Goal: Task Accomplishment & Management: Use online tool/utility

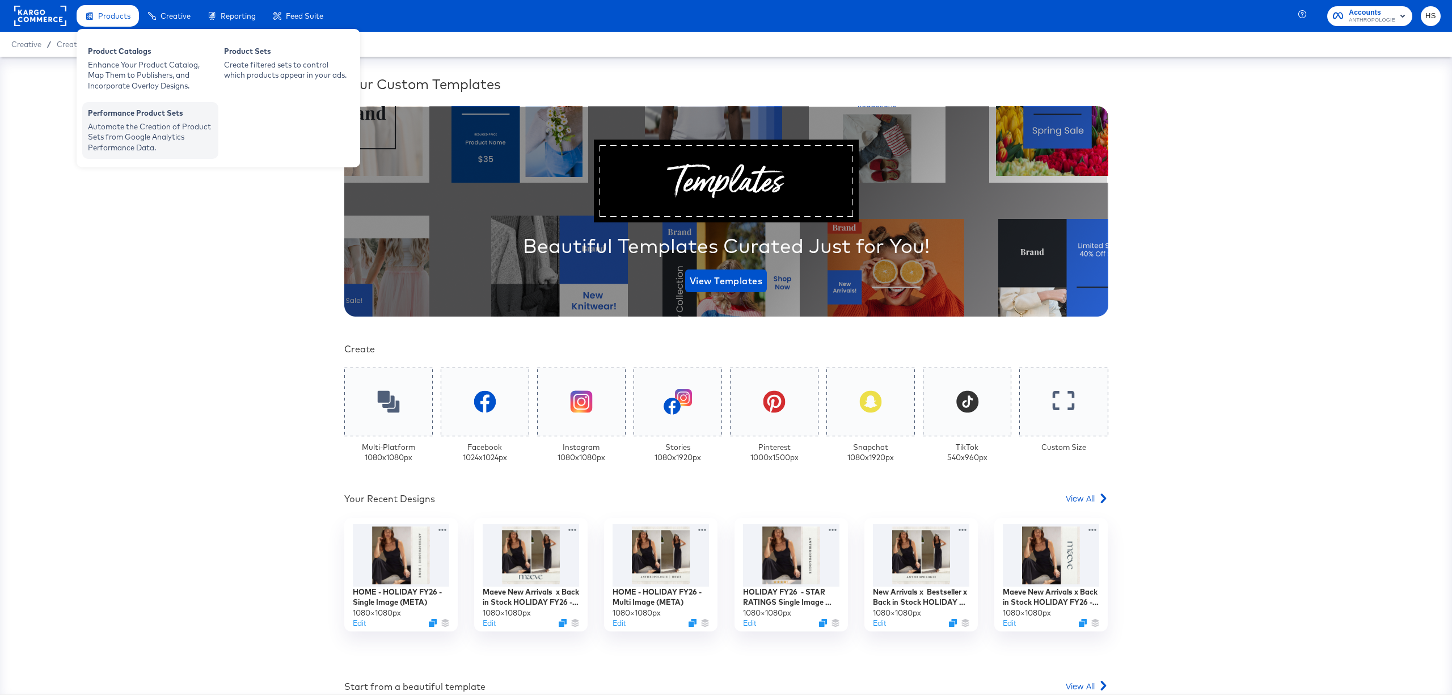
click at [149, 127] on div "Automate the Creation of Product Sets from Google Analytics Performance Data." at bounding box center [150, 137] width 125 height 32
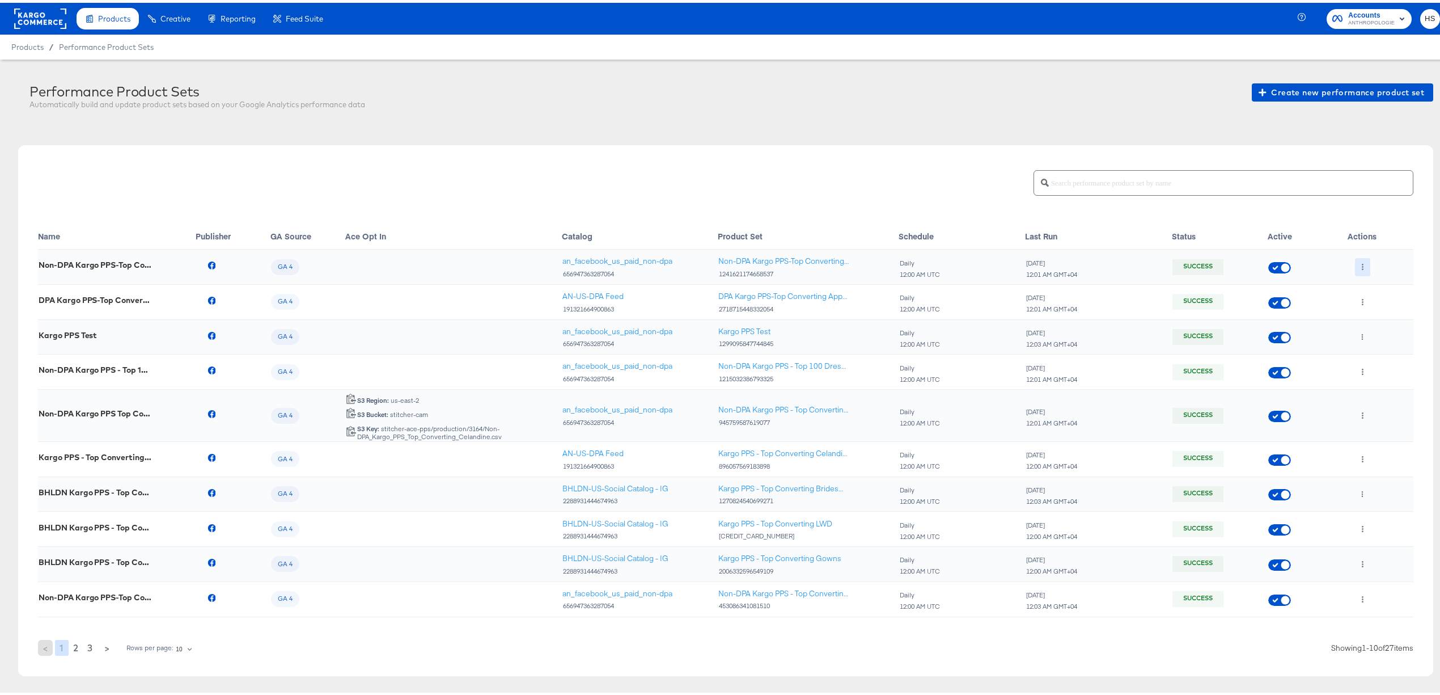
click at [1360, 266] on icon "button" at bounding box center [1363, 264] width 6 height 6
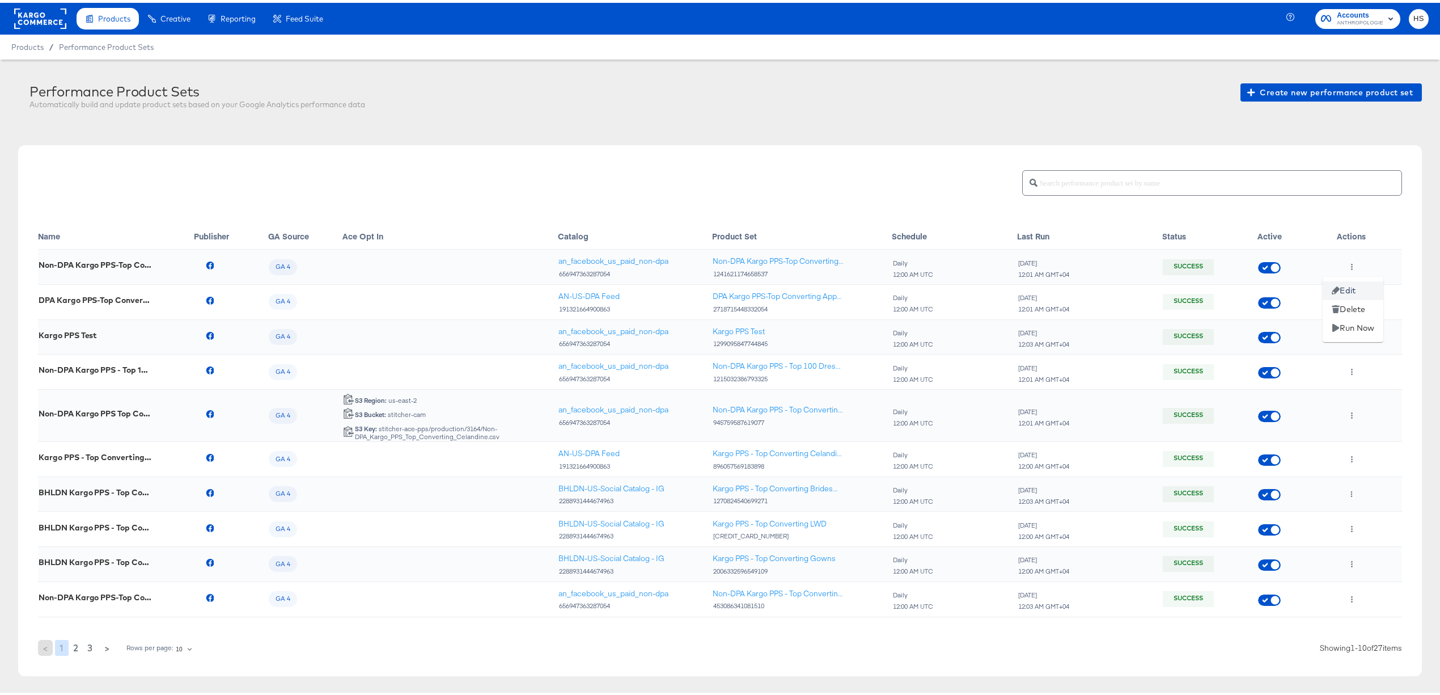
click at [1350, 284] on li "Edit" at bounding box center [1353, 287] width 61 height 19
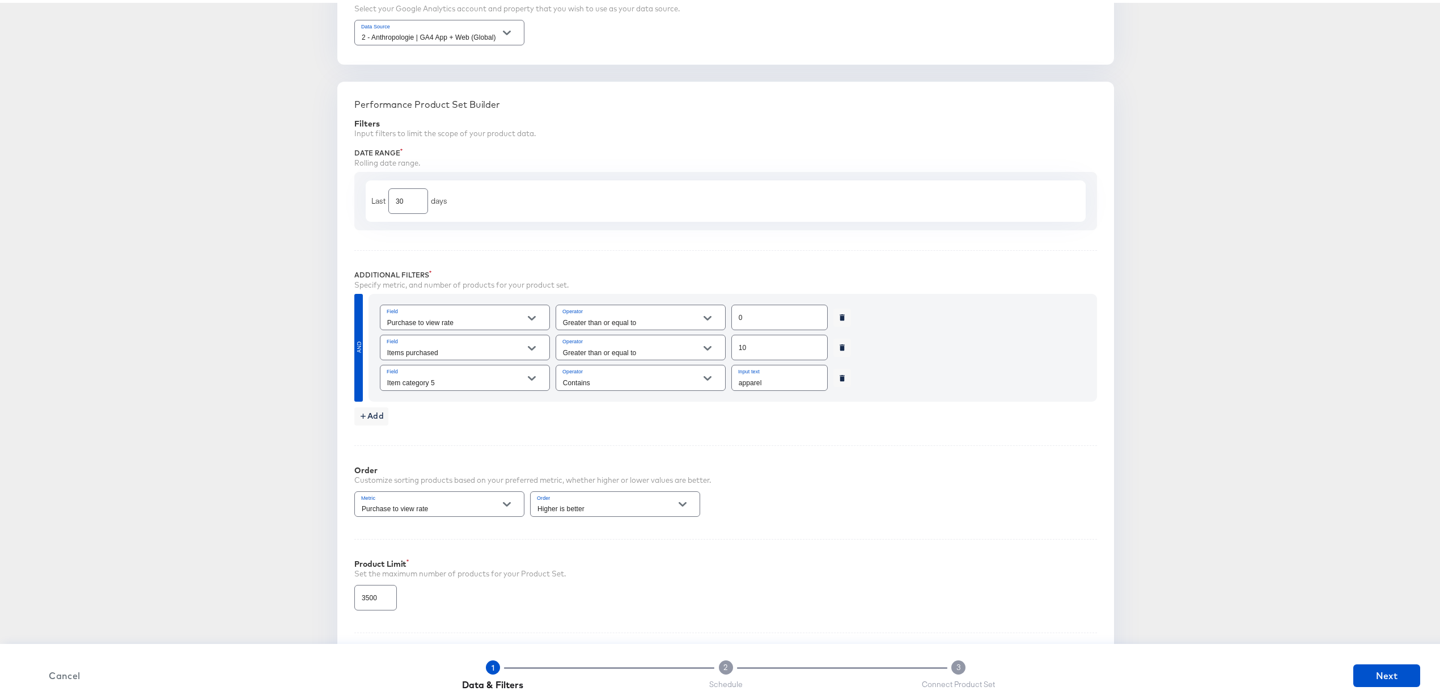
scroll to position [268, 0]
click at [754, 384] on input "apparel" at bounding box center [779, 373] width 95 height 24
paste input "ANTHRO. WOMEN'S DIVISION (NA)"
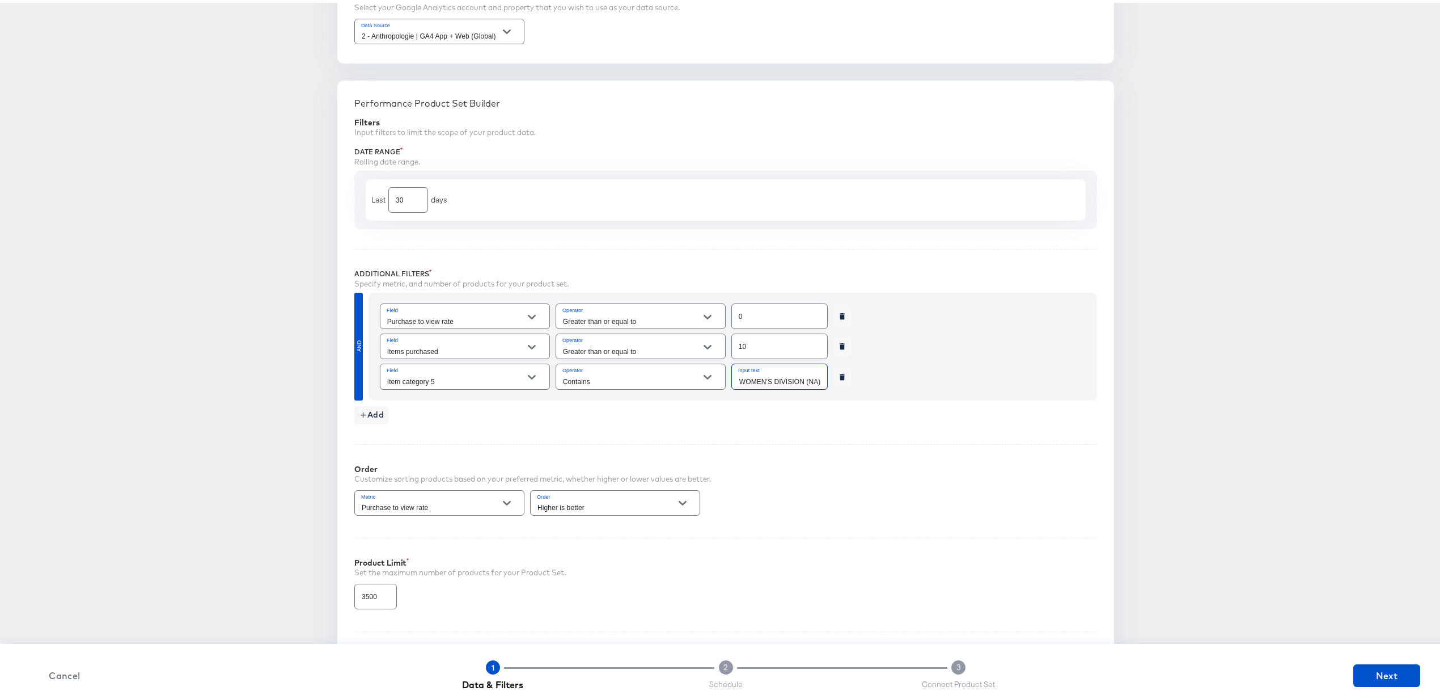
type input "ANTHRO. WOMEN'S DIVISION (NA)"
click at [814, 442] on div "Performance Product Set Builder Filters Input filters to limit the scope of you…" at bounding box center [725, 383] width 777 height 611
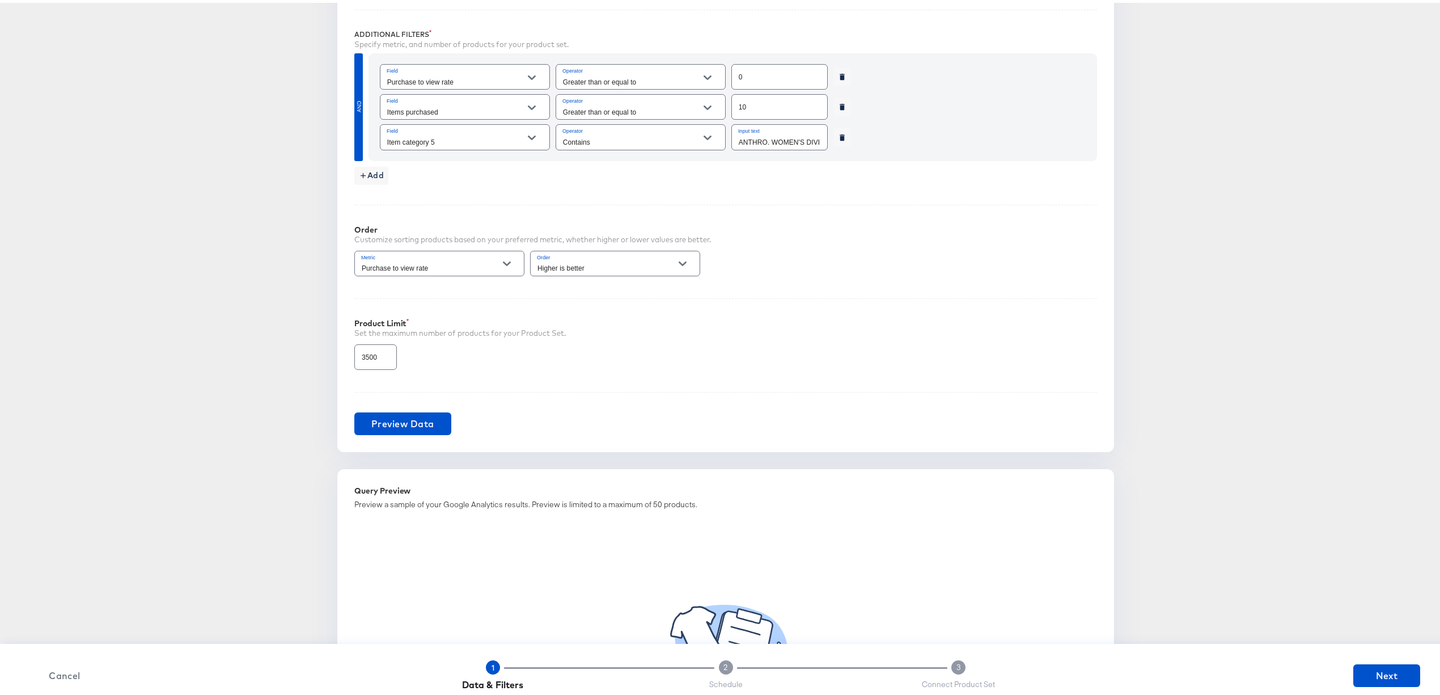
scroll to position [643, 0]
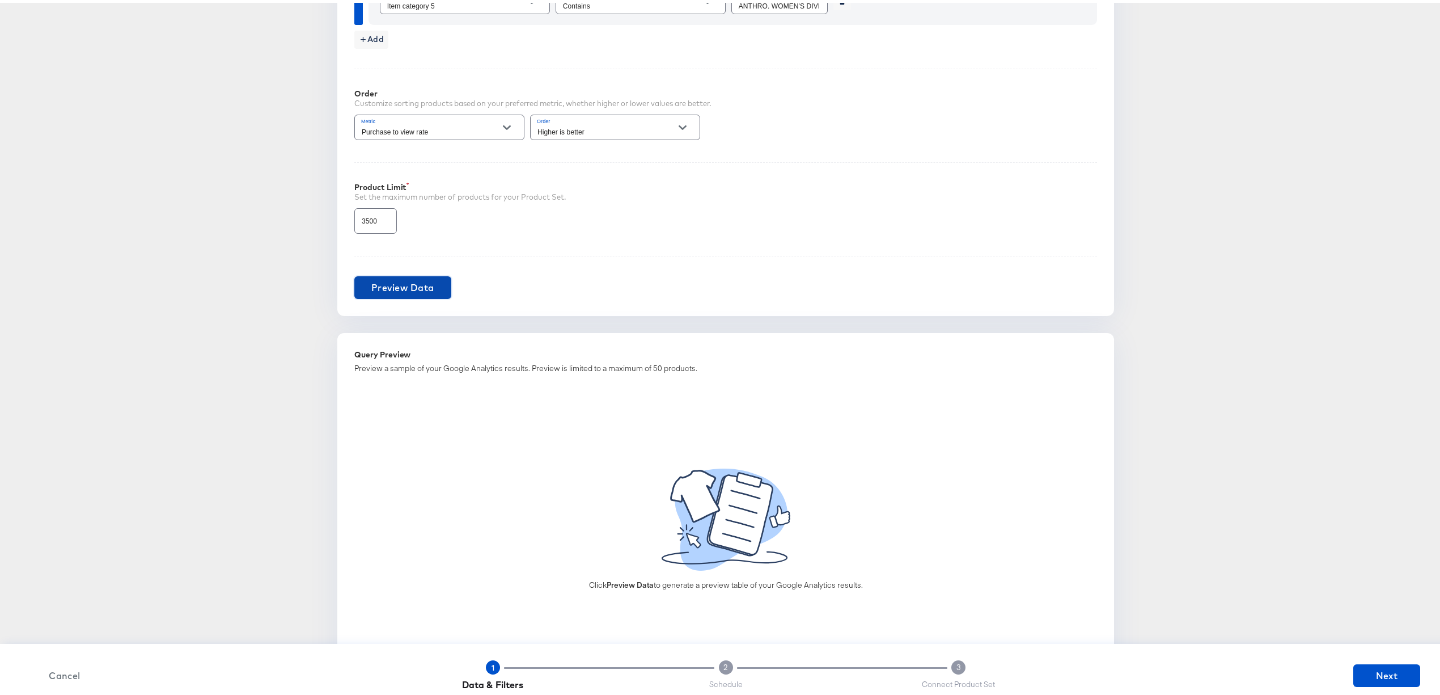
click at [384, 291] on span "Preview Data" at bounding box center [402, 285] width 63 height 16
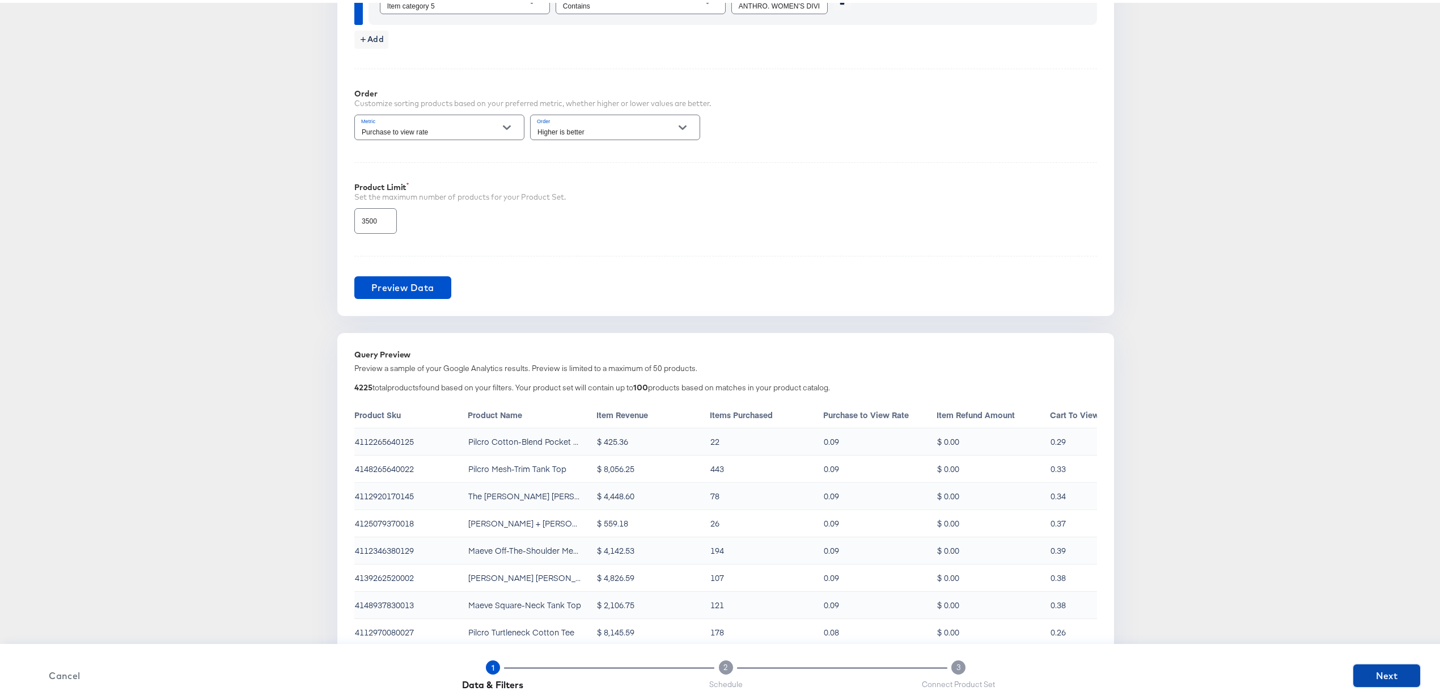
click at [1367, 674] on span "Next" at bounding box center [1387, 673] width 58 height 16
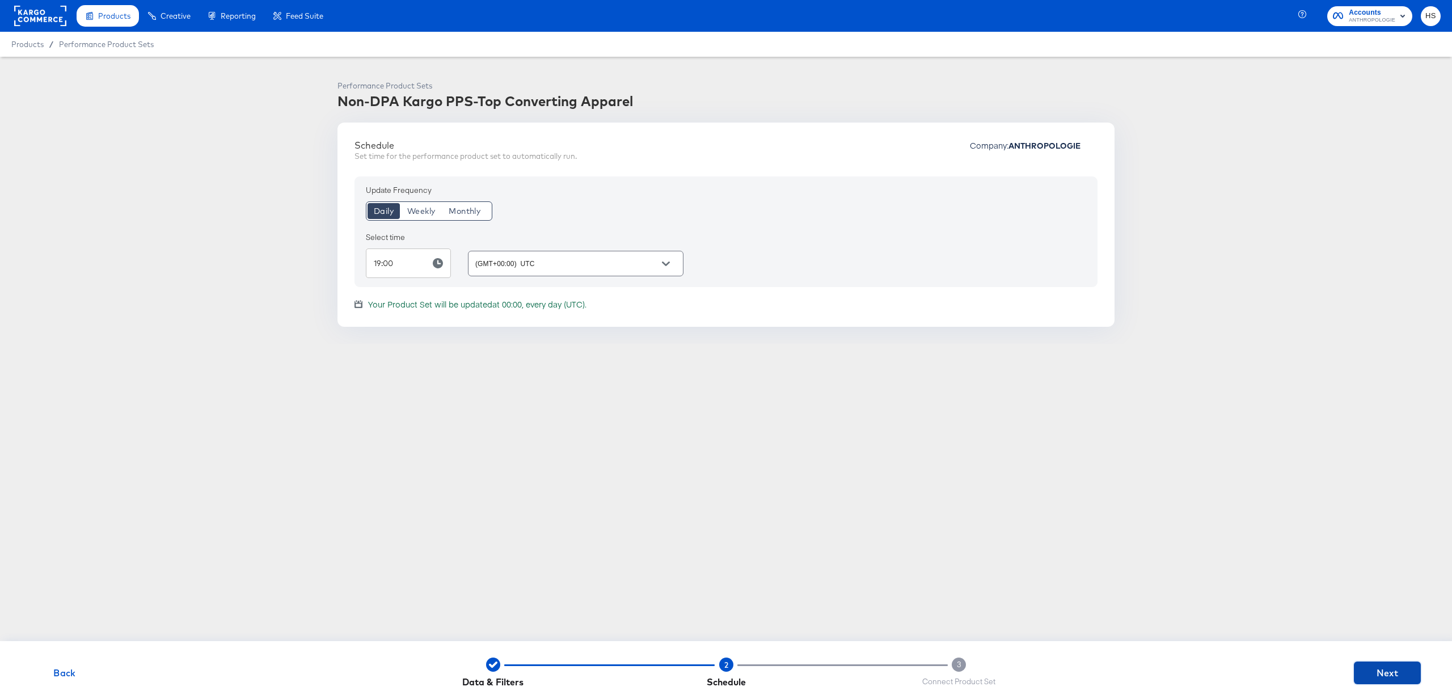
click at [1368, 674] on span "Next" at bounding box center [1387, 673] width 58 height 16
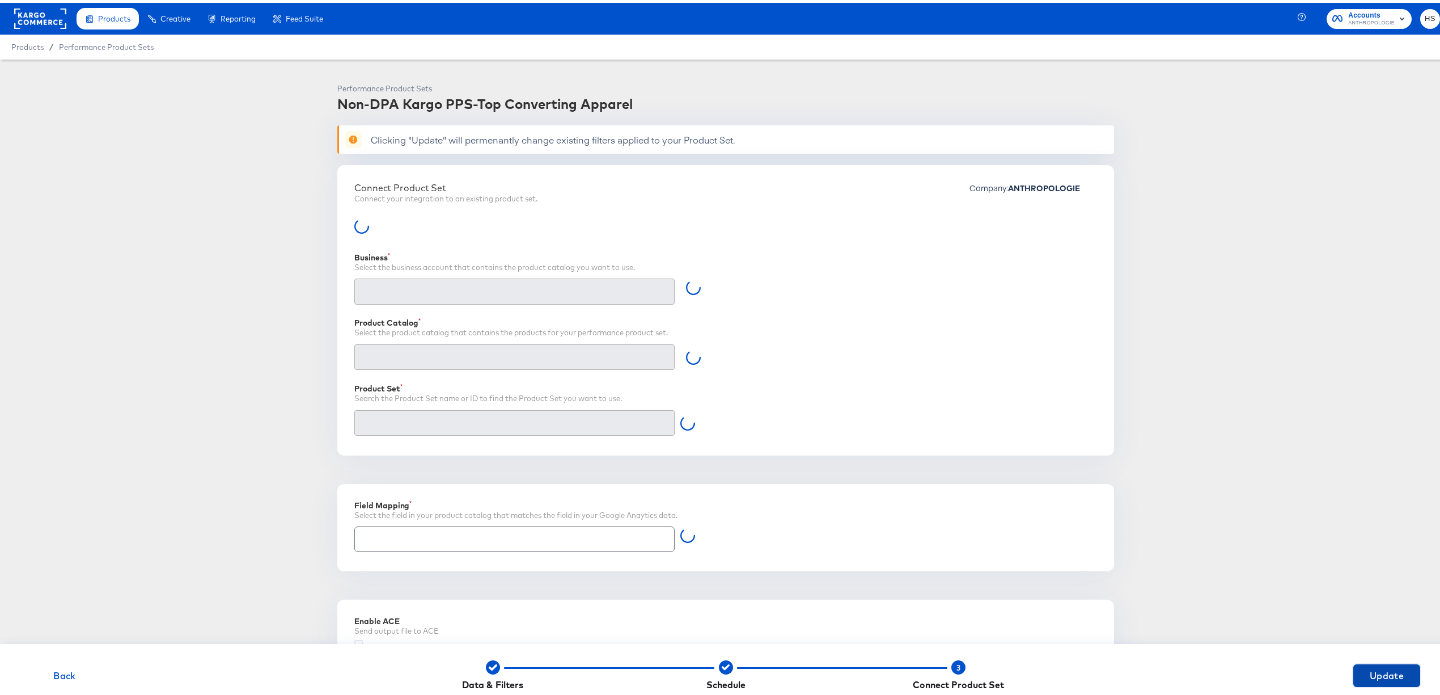
type input "Retailer ID"
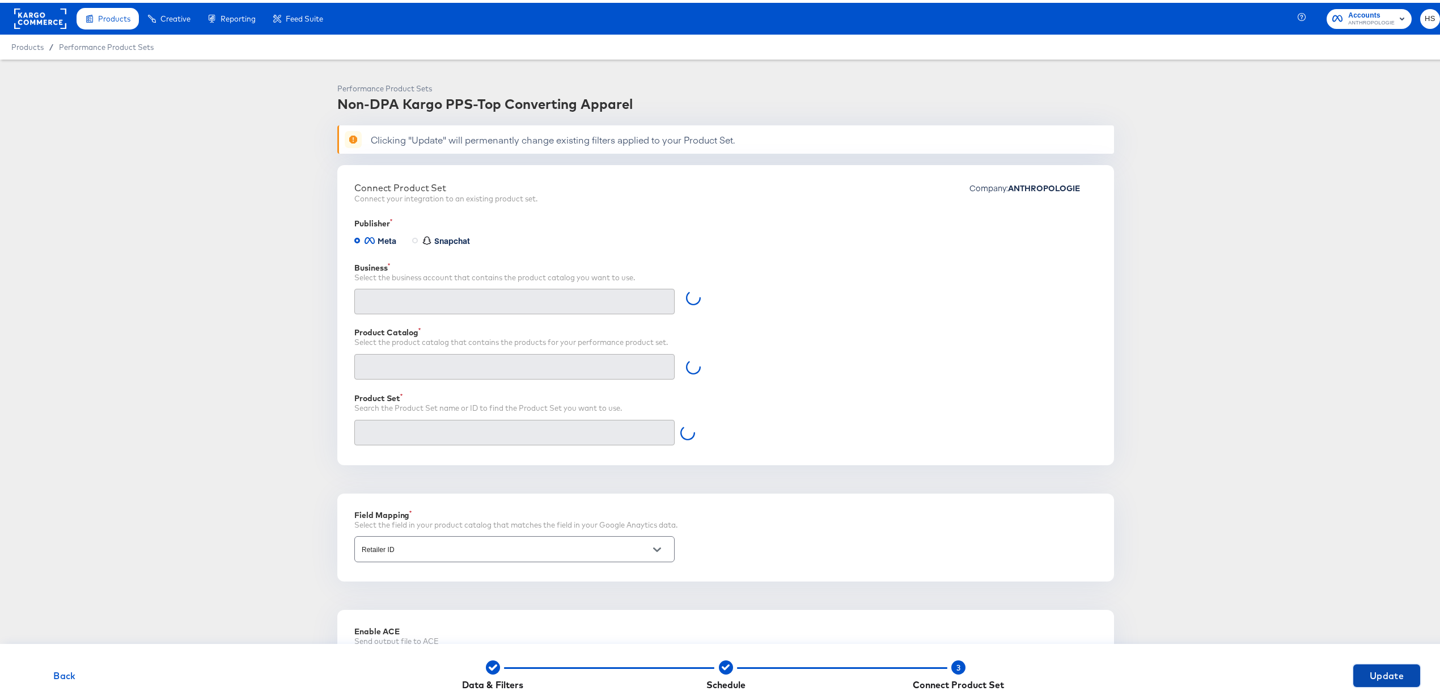
type input "Anthropologie (10154248688616416)"
type input "Non-DPA Kargo PPS-Top Converting Apparel (1241621174658537)"
type input "an_facebook_us_paid_non-dpa (656947363287054)"
click at [1368, 674] on span "Update" at bounding box center [1387, 673] width 58 height 16
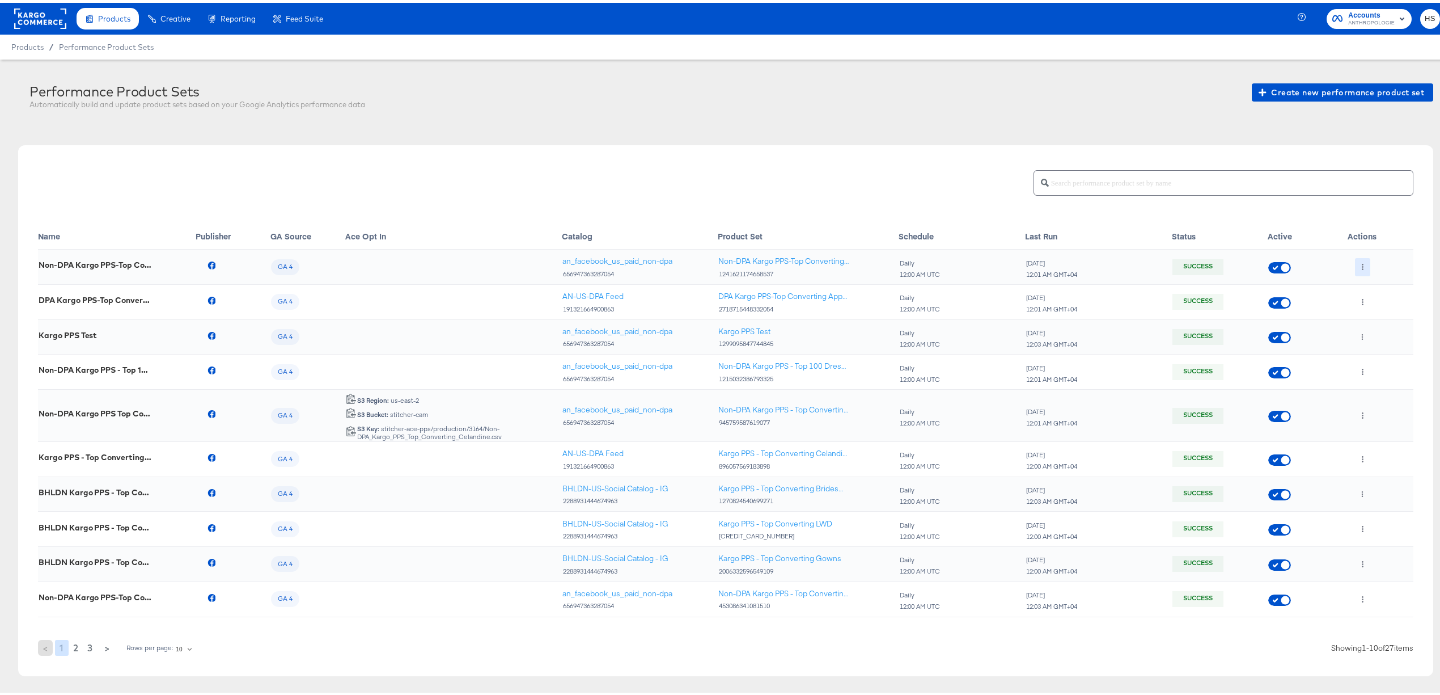
click at [1360, 261] on icon "button" at bounding box center [1363, 264] width 6 height 6
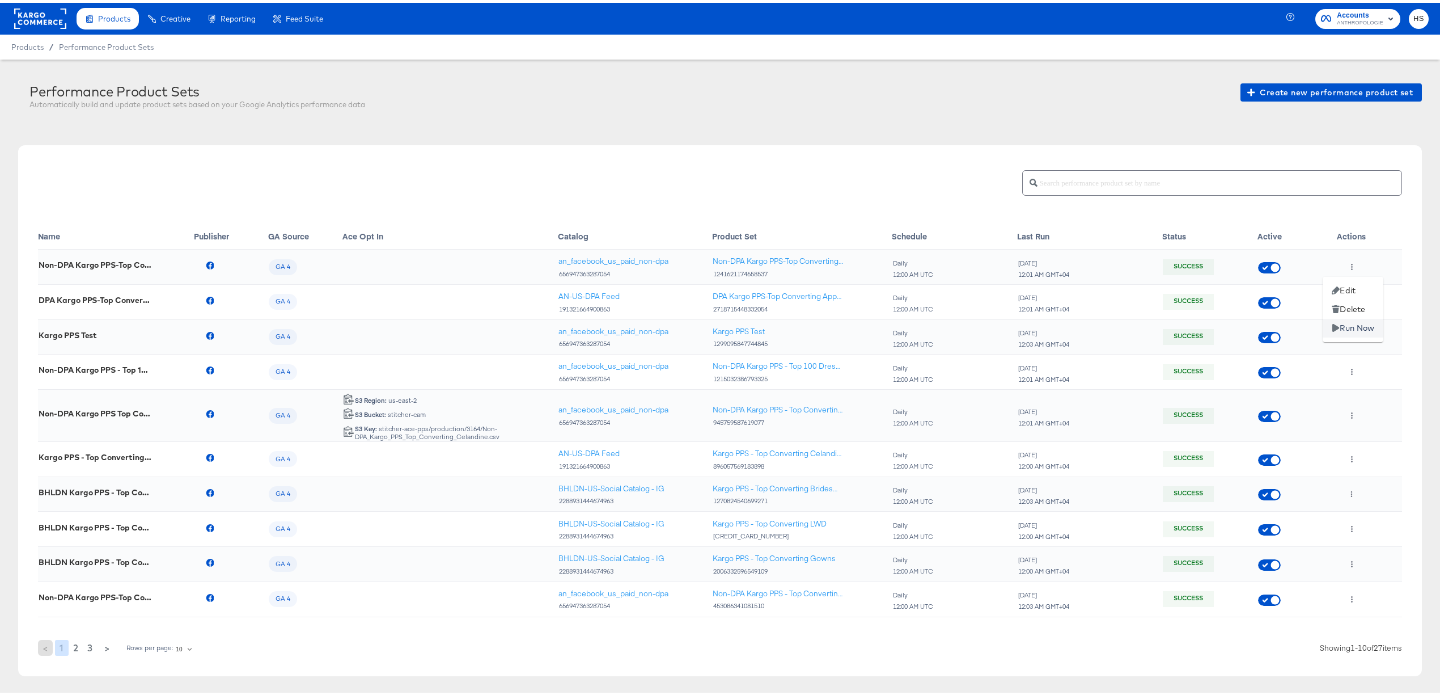
click at [1359, 322] on li "Run Now" at bounding box center [1353, 325] width 61 height 19
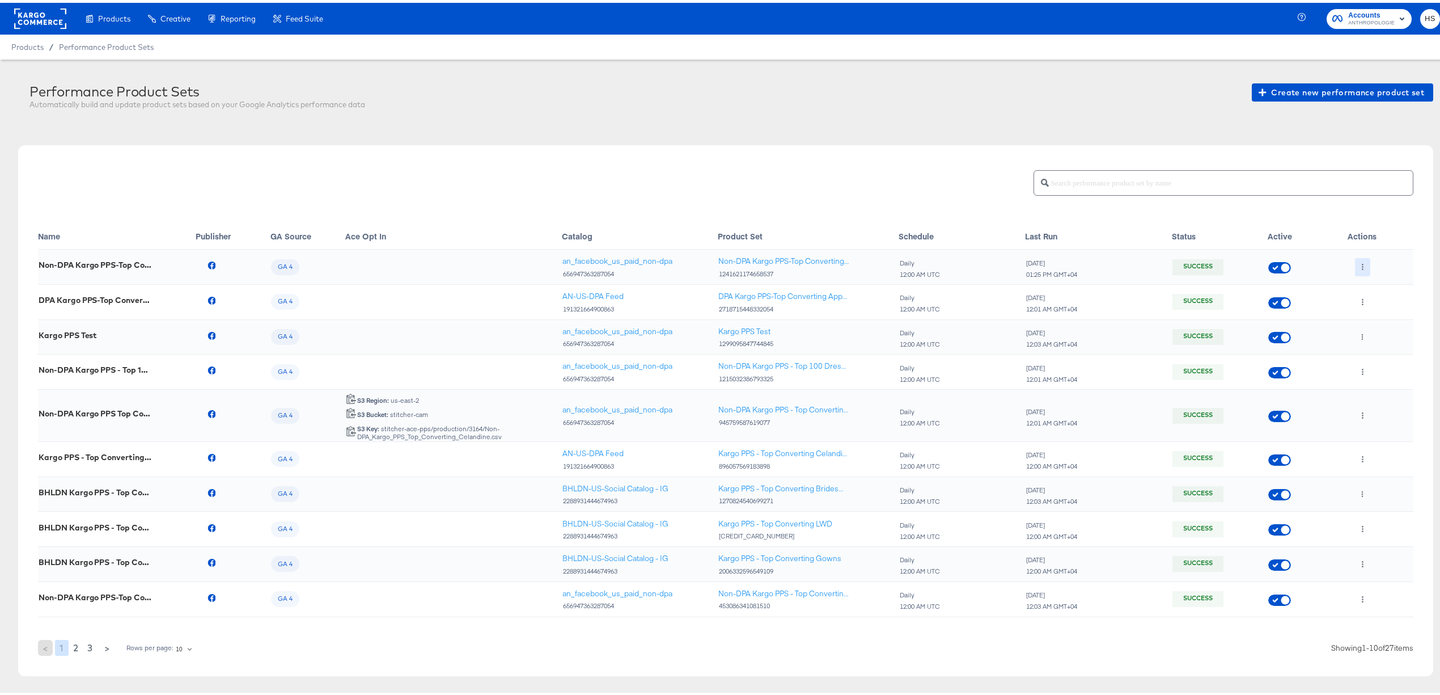
click at [1360, 264] on icon "button" at bounding box center [1363, 264] width 6 height 6
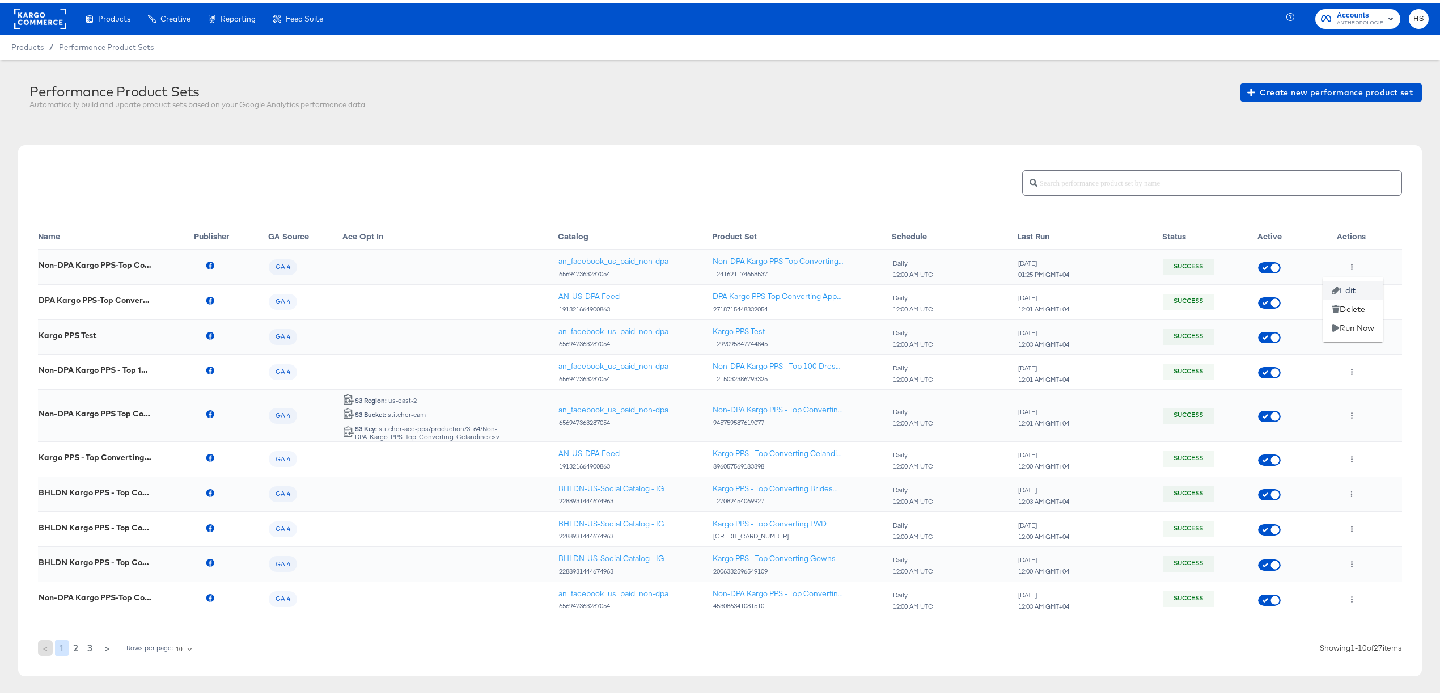
click at [1345, 284] on li "Edit" at bounding box center [1353, 287] width 61 height 19
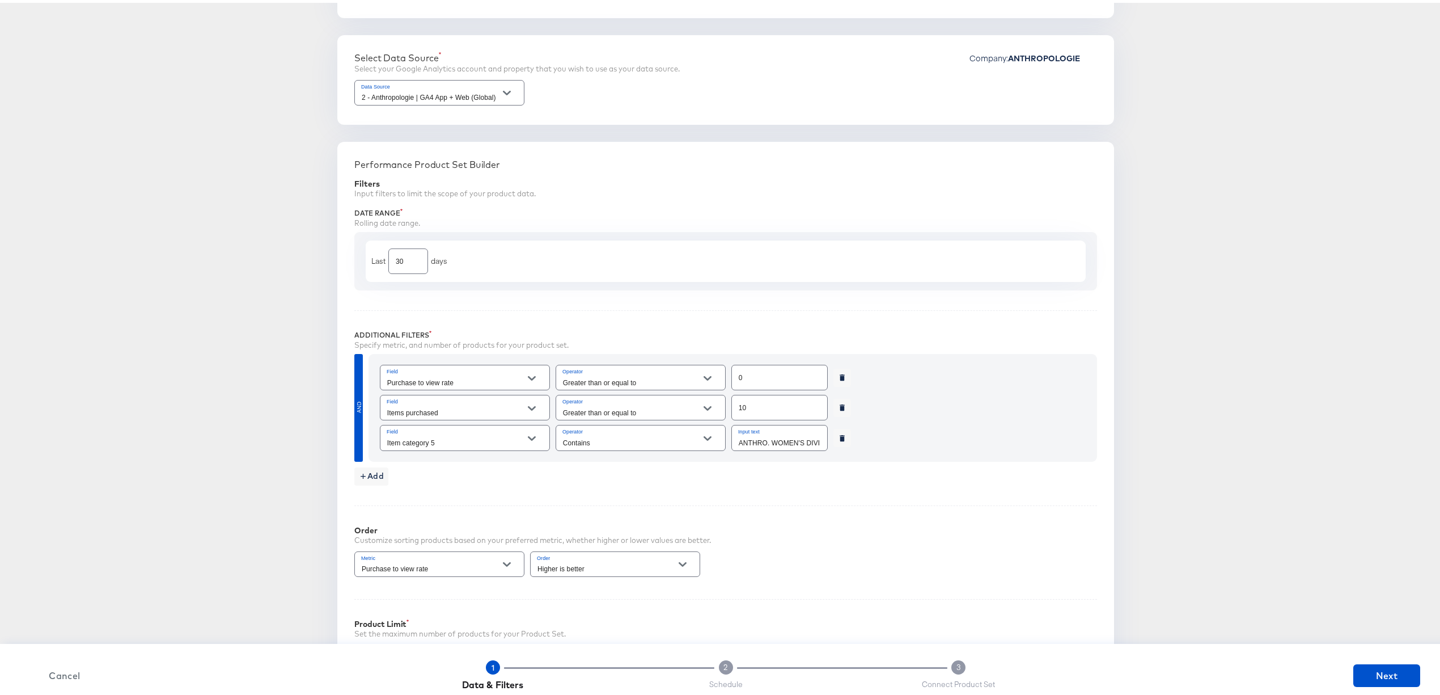
scroll to position [207, 0]
click at [361, 475] on span "Add" at bounding box center [371, 473] width 25 height 14
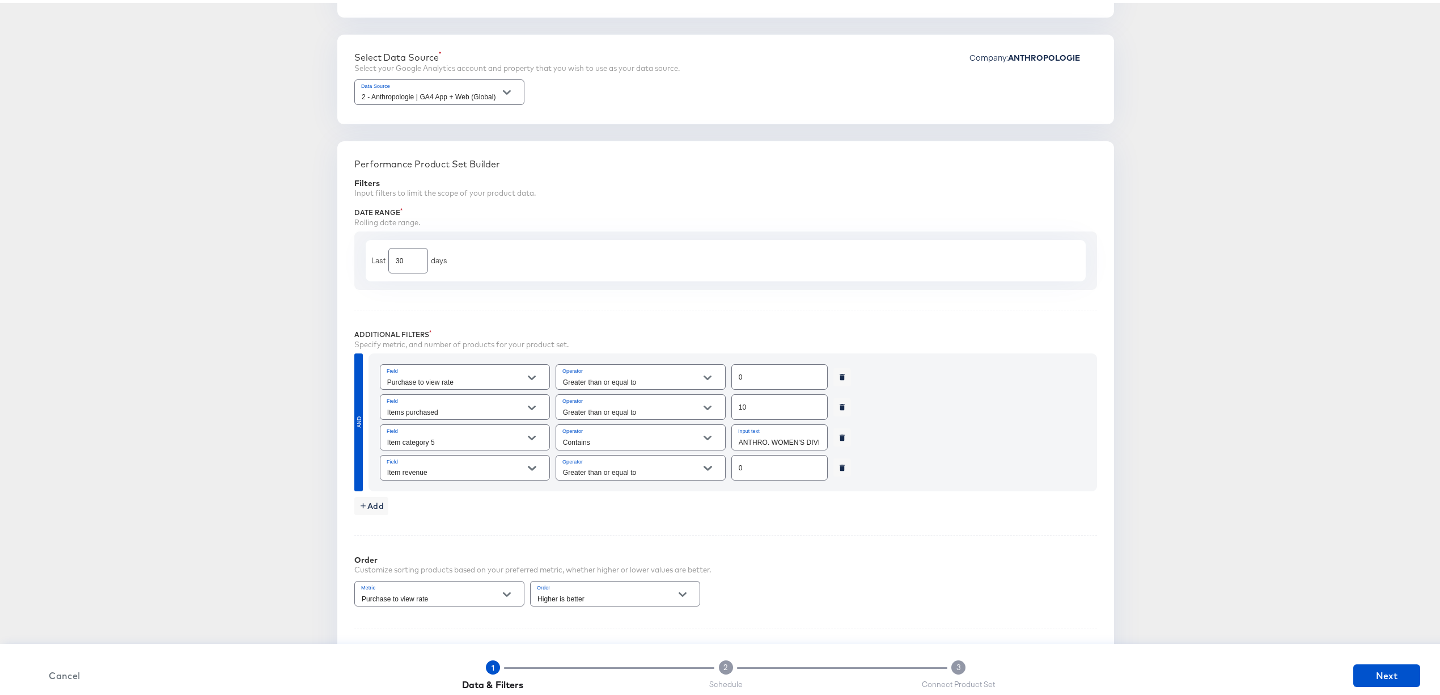
click at [447, 475] on input "Item revenue" at bounding box center [456, 469] width 142 height 13
click at [481, 343] on li "Item category" at bounding box center [459, 343] width 168 height 18
type input "Item category"
click at [584, 472] on input "Exact" at bounding box center [632, 469] width 142 height 13
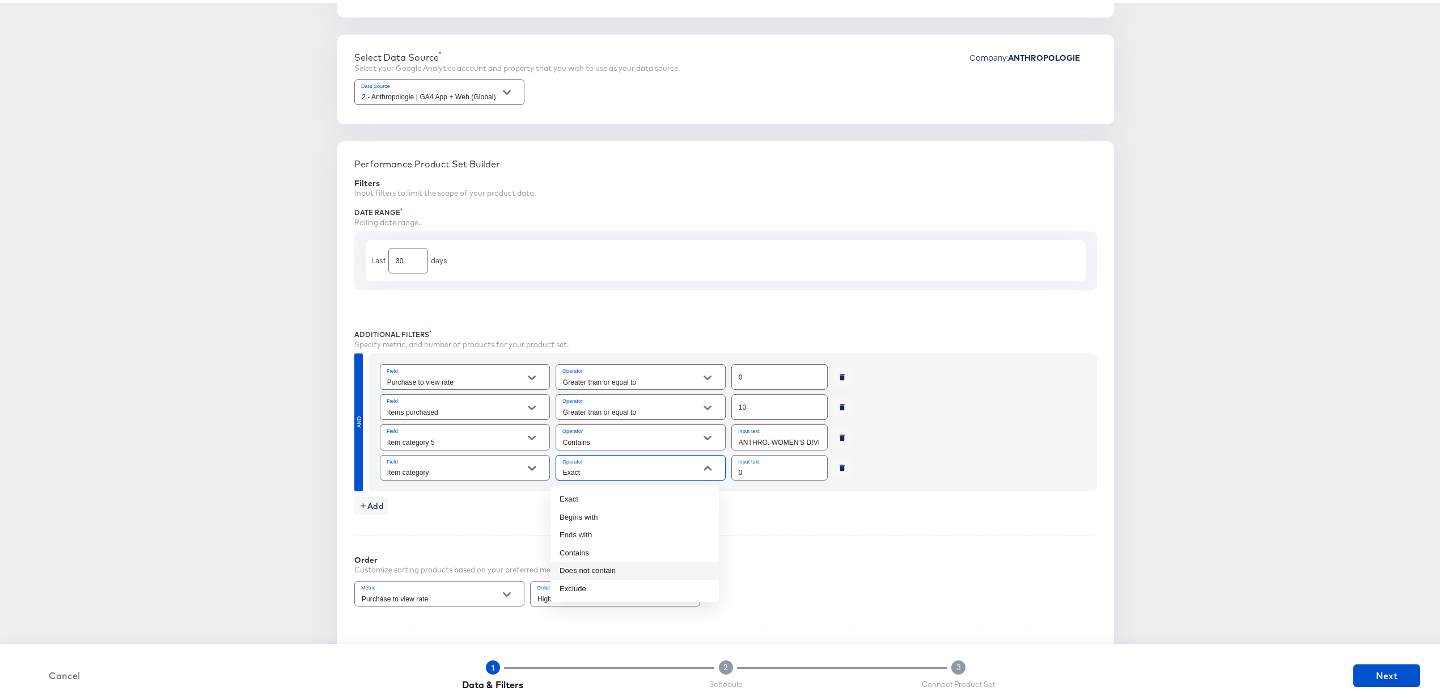
click at [589, 567] on li "Does not contain" at bounding box center [635, 568] width 168 height 18
type input "Does not contain"
click at [767, 472] on input "0" at bounding box center [779, 465] width 95 height 24
paste input "an,sale-all"
type input "an,sale-all"
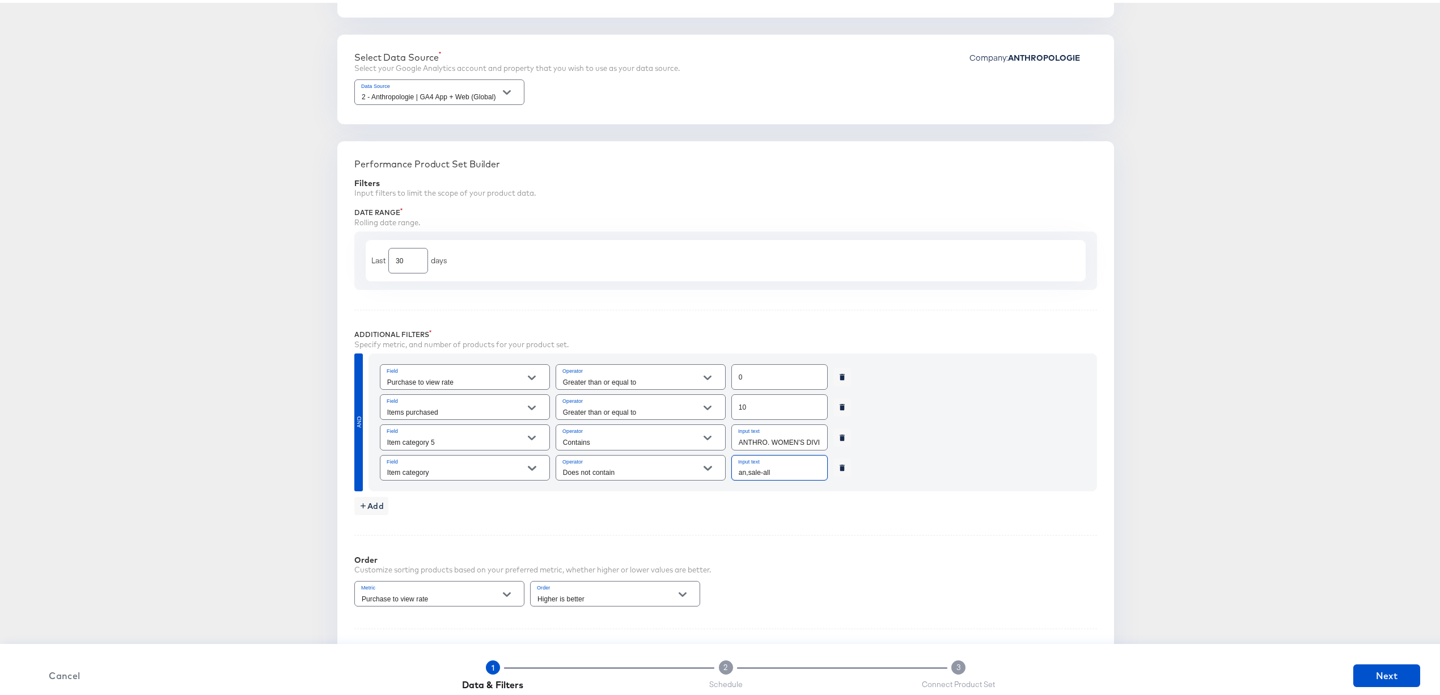
click at [890, 509] on div "Add" at bounding box center [725, 500] width 743 height 24
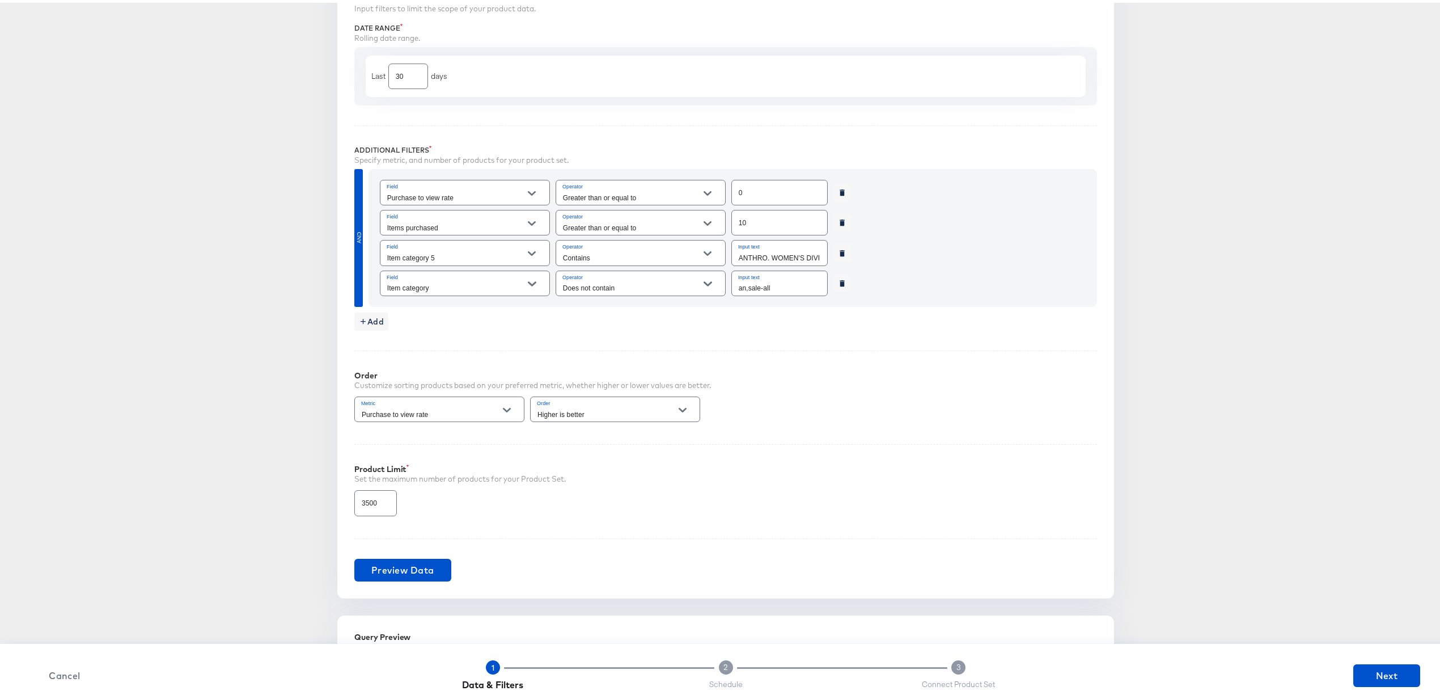
scroll to position [392, 0]
click at [1368, 671] on span "Next" at bounding box center [1387, 673] width 58 height 16
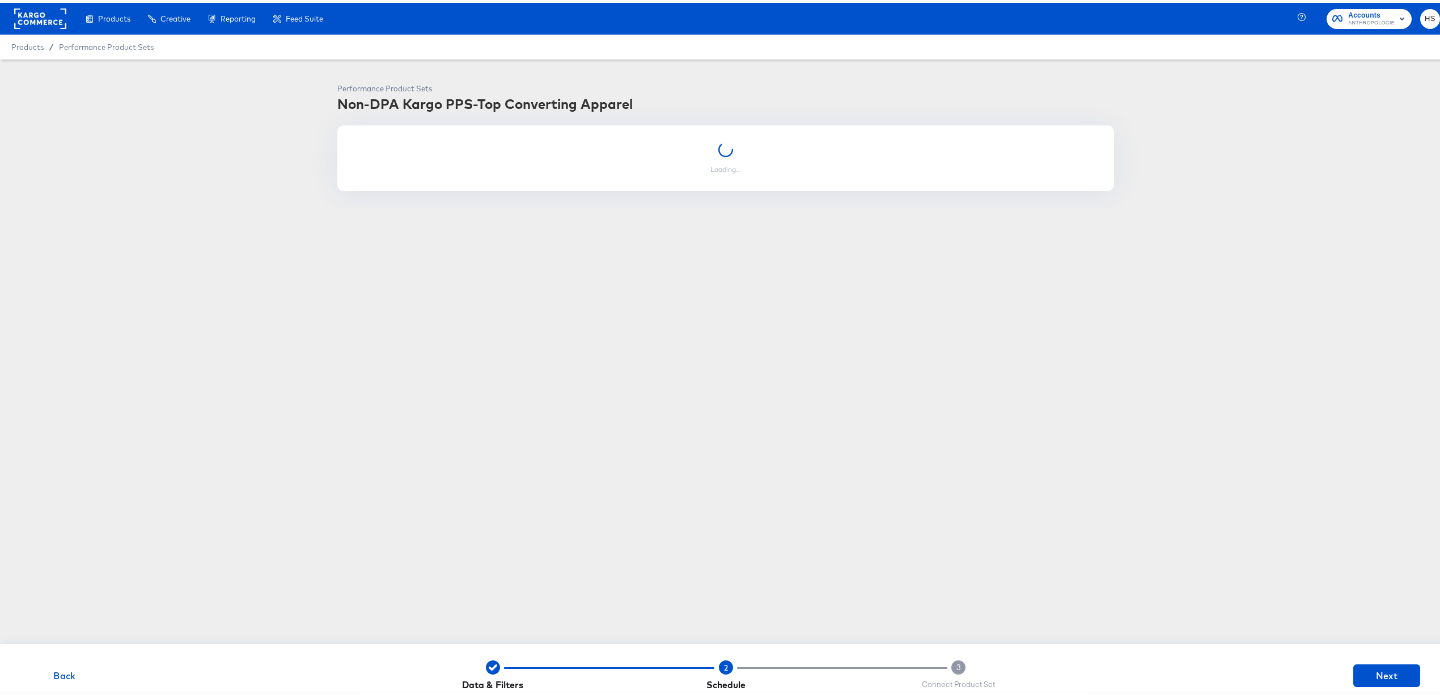
scroll to position [0, 0]
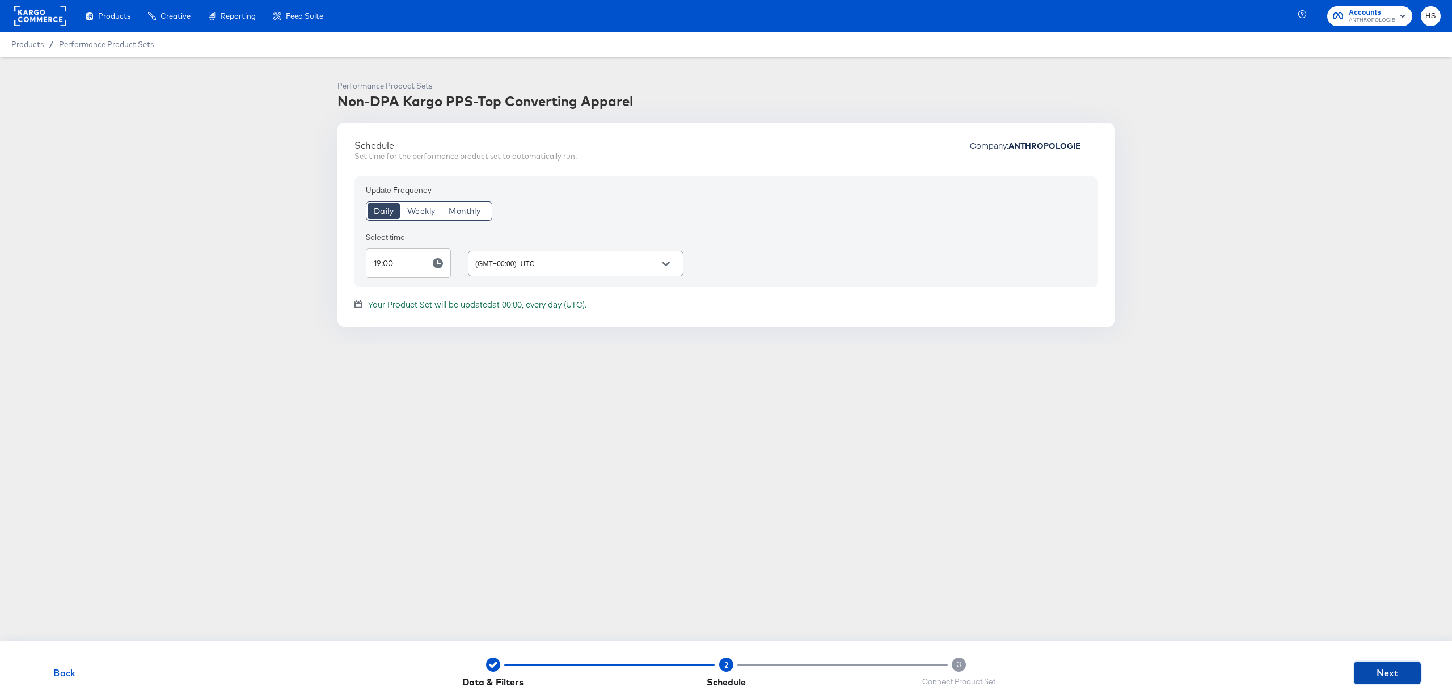
click at [1389, 671] on span "Next" at bounding box center [1387, 673] width 58 height 16
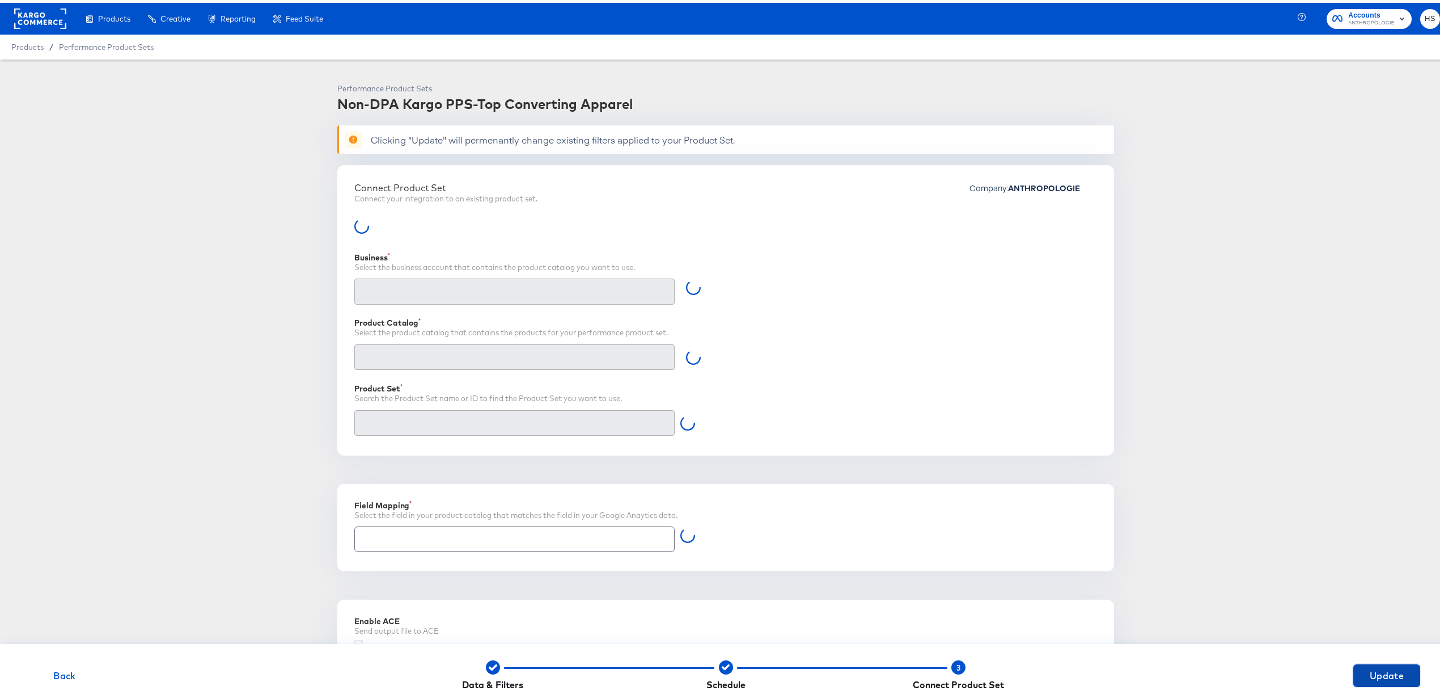
type input "Retailer ID"
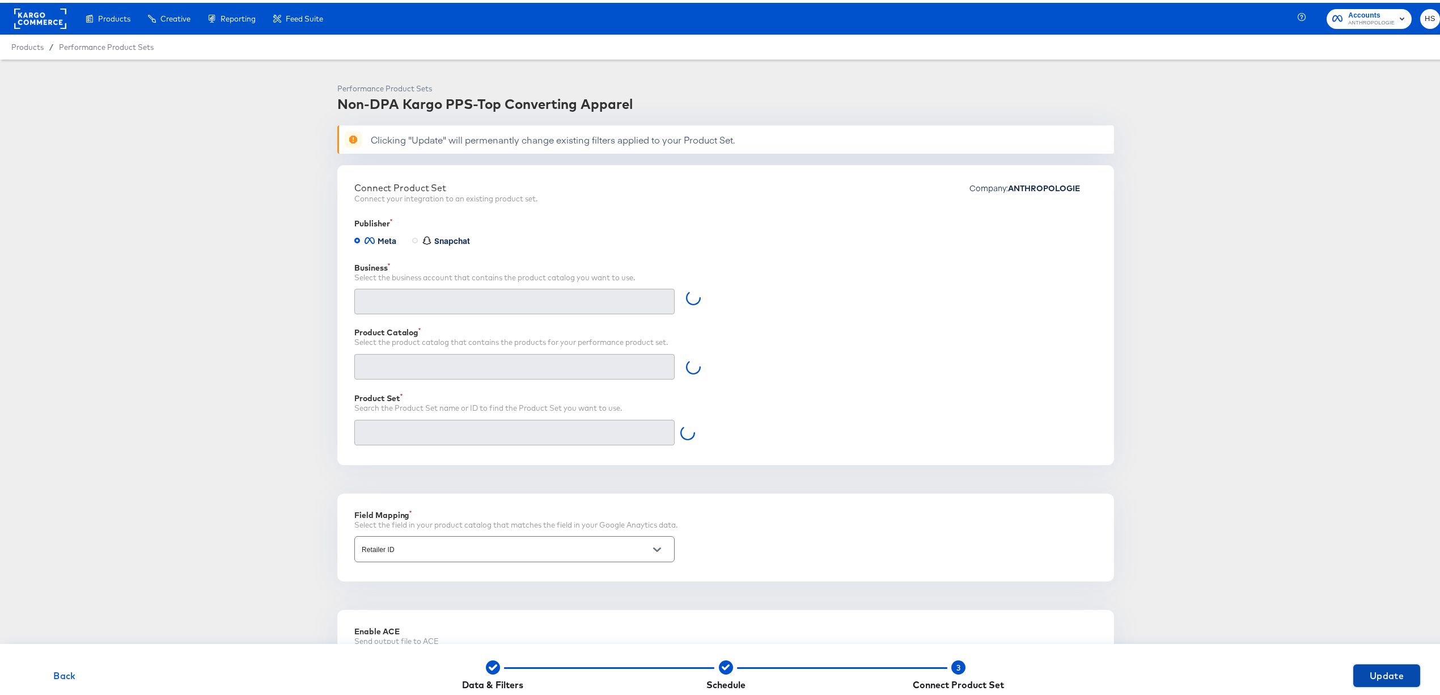
type input "Anthropologie (10154248688616416)"
type input "Non-DPA Kargo PPS-Top Converting Apparel (1241621174658537)"
type input "an_facebook_us_paid_non-dpa (656947363287054)"
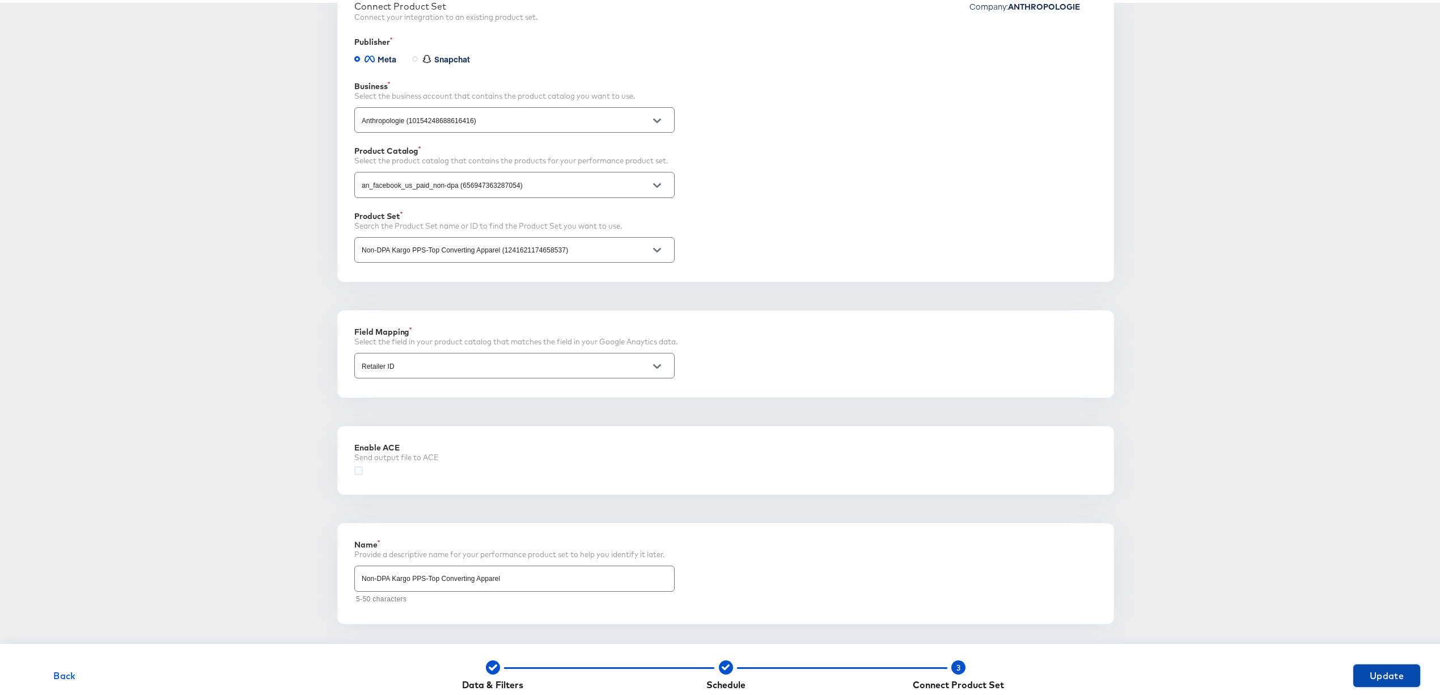
click at [1373, 676] on span "Update" at bounding box center [1387, 673] width 58 height 16
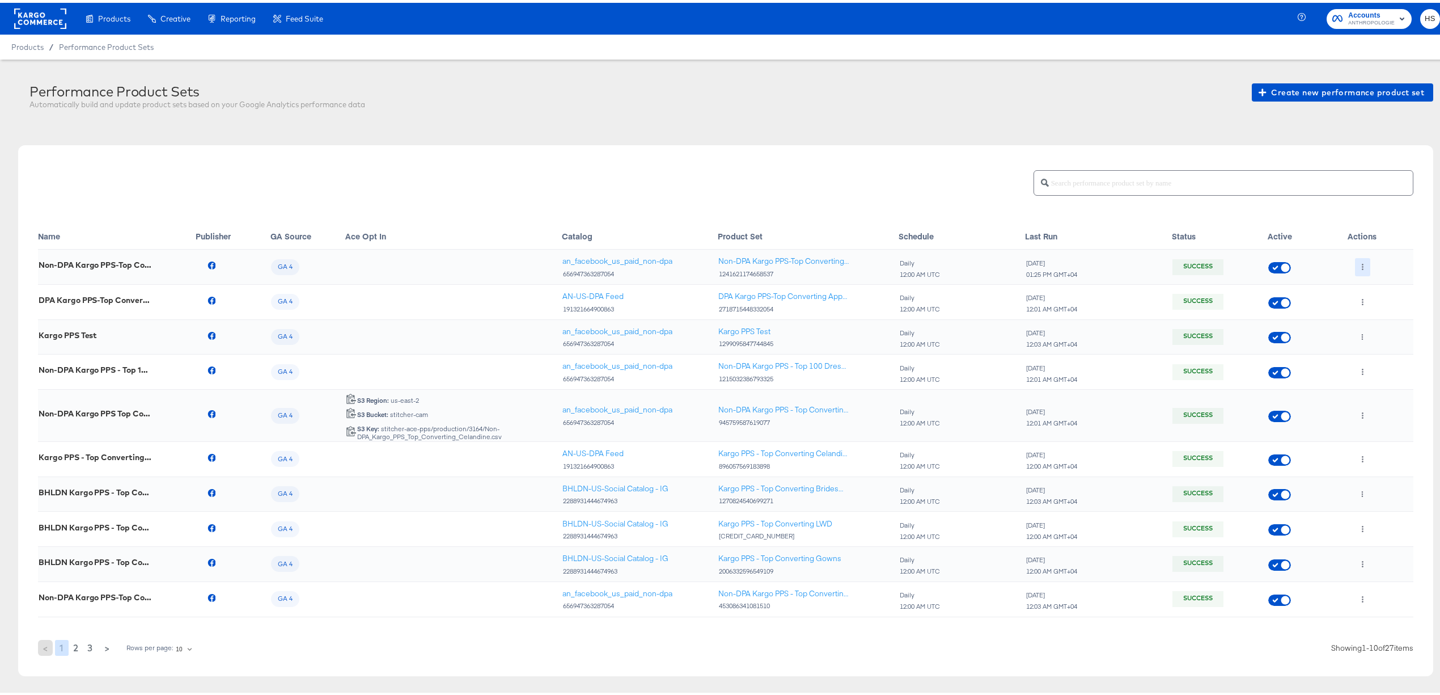
click at [1355, 259] on button "button" at bounding box center [1362, 264] width 15 height 18
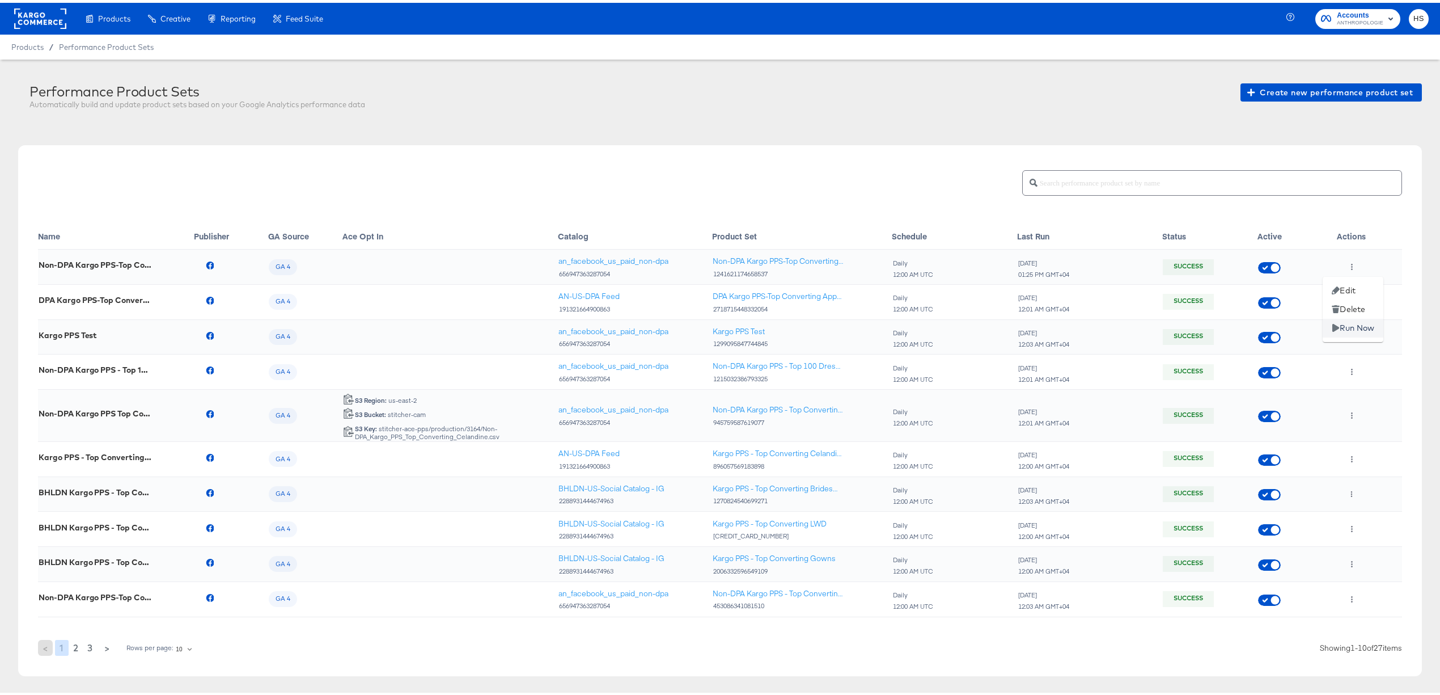
click at [1361, 319] on li "Run Now" at bounding box center [1353, 325] width 61 height 19
